Goal: Obtain resource: Download file/media

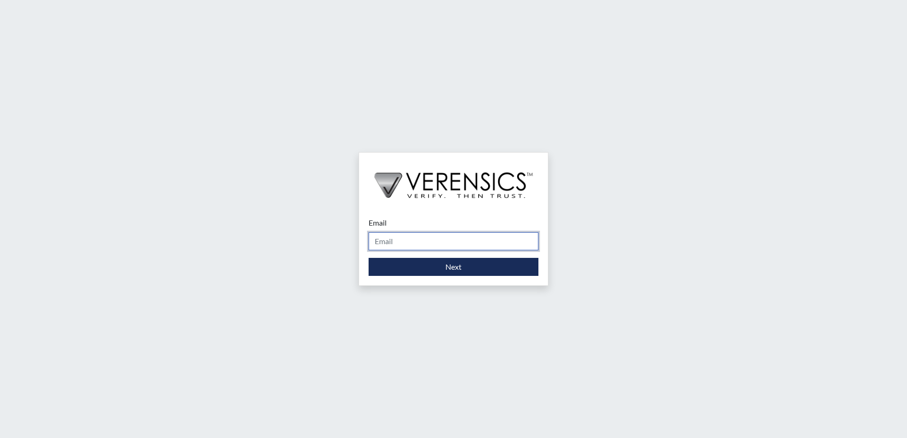
click at [442, 246] on input "Email" at bounding box center [453, 241] width 170 height 18
click at [444, 243] on input "Email" at bounding box center [453, 241] width 170 height 18
type input "[PERSON_NAME][EMAIL_ADDRESS][PERSON_NAME][DOMAIN_NAME]"
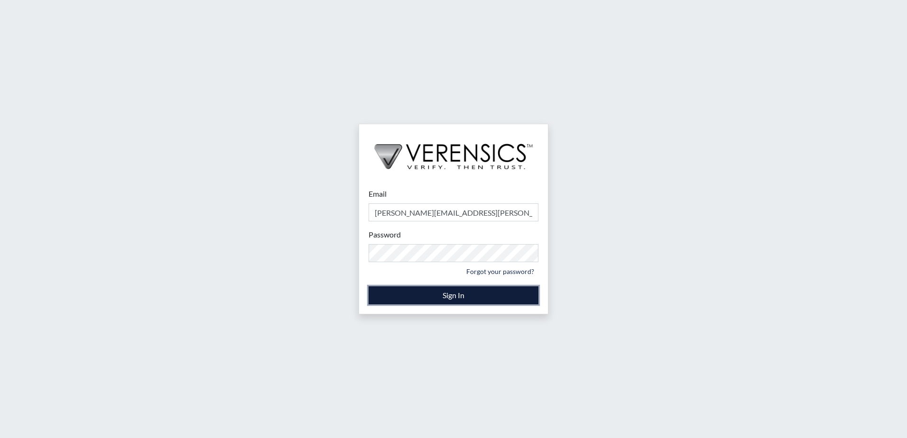
click at [437, 298] on button "Sign In" at bounding box center [453, 295] width 170 height 18
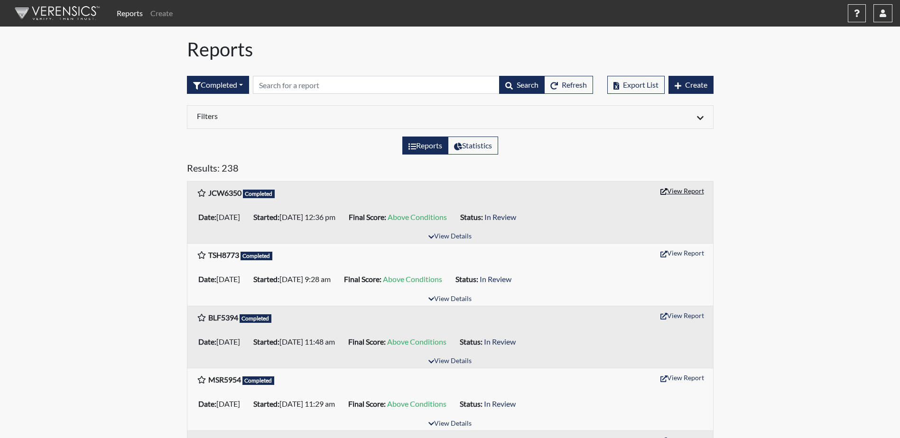
click at [692, 186] on button "View Report" at bounding box center [682, 191] width 52 height 15
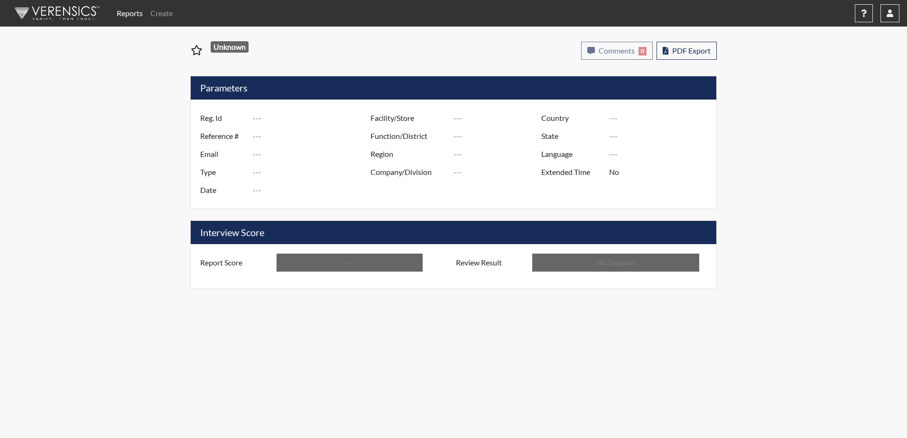
type input "JCW6350"
type input "51621"
type input "---"
type input "Corrections Pre-Employment"
type input "[DATE]"
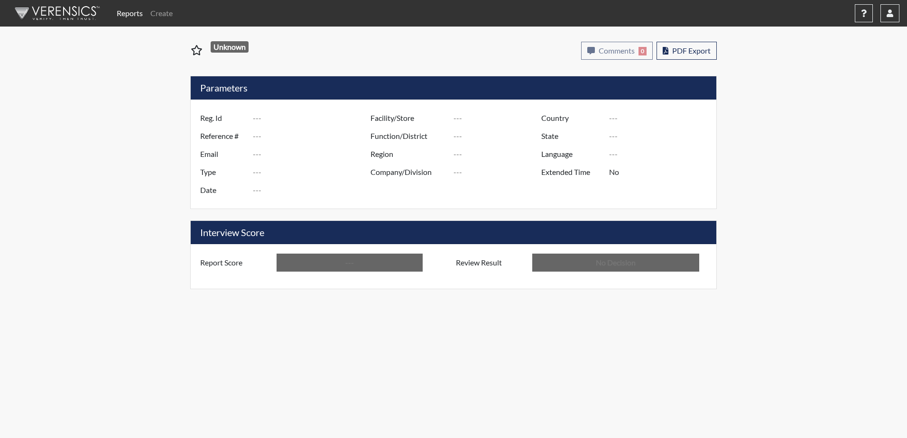
type input "[PERSON_NAME]"
type input "[GEOGRAPHIC_DATA]"
type input "[US_STATE]"
type input "English"
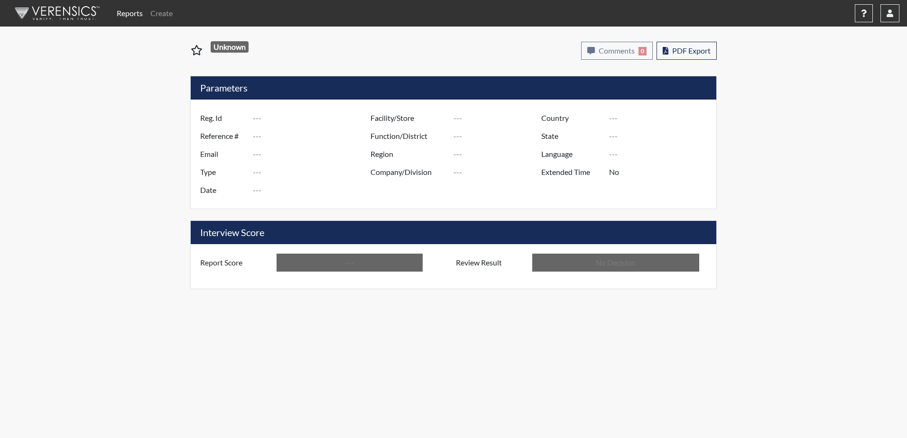
type input "Above Conditions"
type input "In Review"
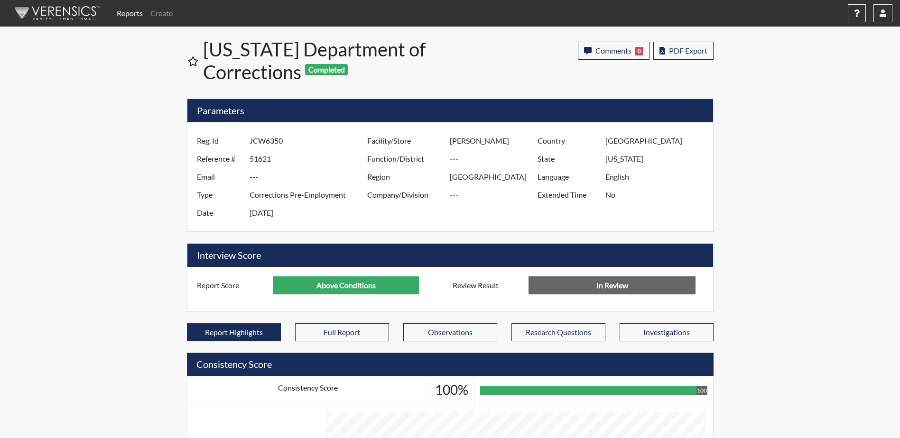
scroll to position [157, 394]
click at [677, 54] on span "PDF Export" at bounding box center [688, 50] width 38 height 9
